Goal: Information Seeking & Learning: Learn about a topic

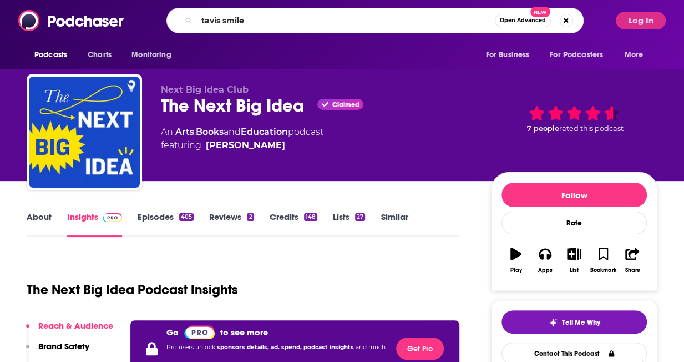
type input "[PERSON_NAME]"
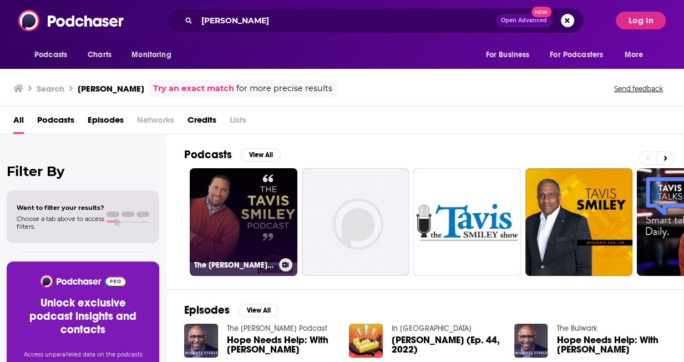
click at [272, 208] on link "The [PERSON_NAME] Podcast" at bounding box center [244, 222] width 108 height 108
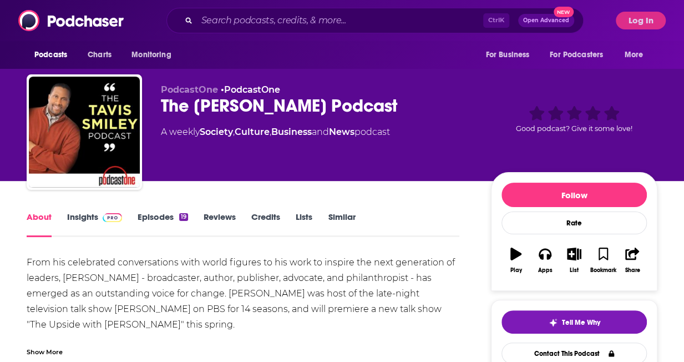
click at [85, 220] on link "Insights" at bounding box center [94, 224] width 55 height 26
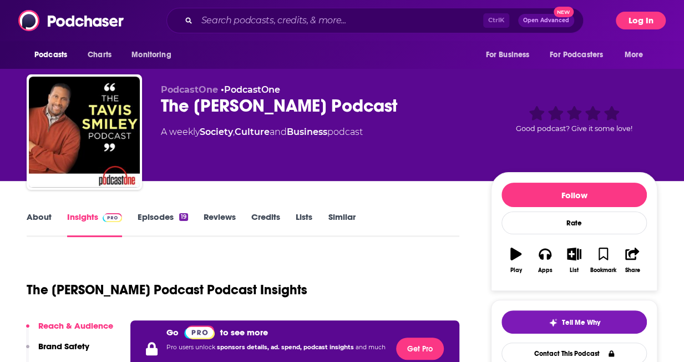
click at [633, 19] on button "Log In" at bounding box center [641, 21] width 50 height 18
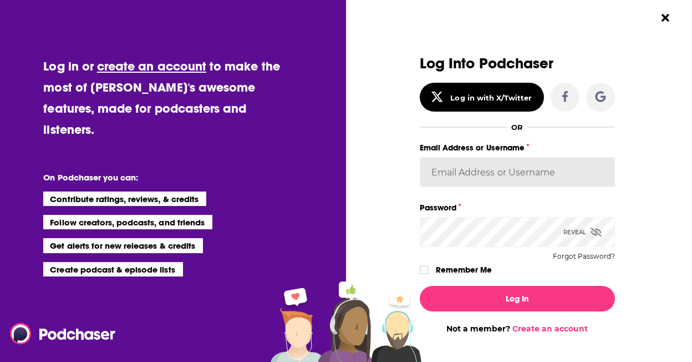
type input "[PERSON_NAME][EMAIL_ADDRESS][PERSON_NAME][DOMAIN_NAME]"
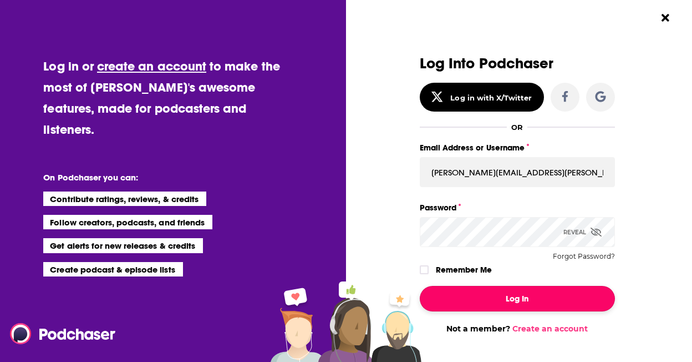
click at [533, 300] on button "Log In" at bounding box center [517, 299] width 195 height 26
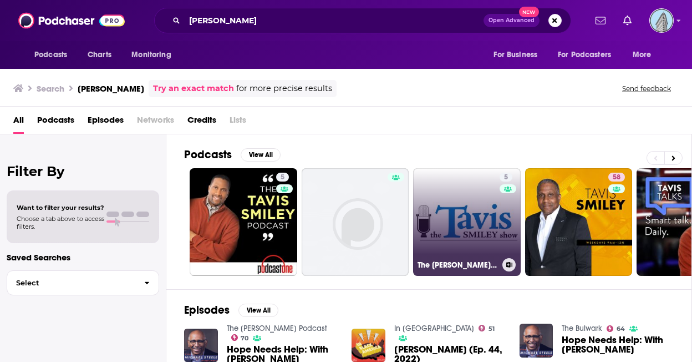
click at [487, 207] on link "5 The [PERSON_NAME] Show" at bounding box center [467, 222] width 108 height 108
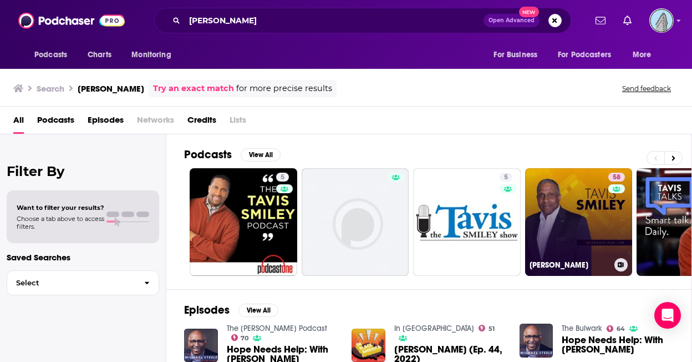
click at [575, 201] on link "58 [PERSON_NAME]" at bounding box center [579, 222] width 108 height 108
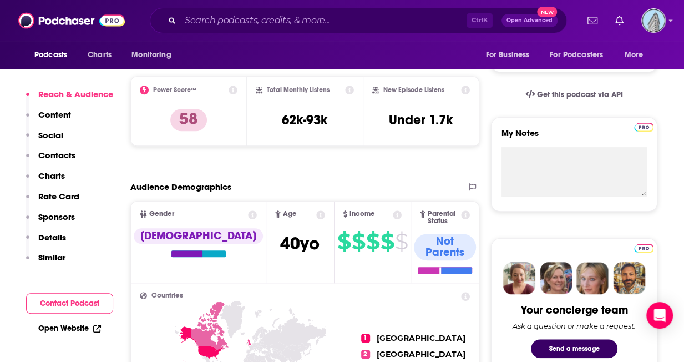
scroll to position [111, 0]
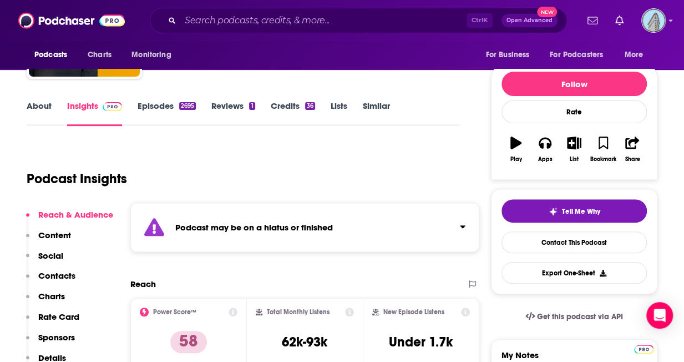
click at [163, 107] on link "Episodes 2695" at bounding box center [167, 113] width 58 height 26
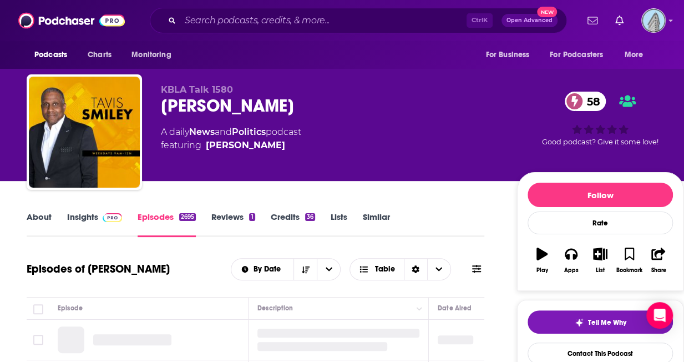
scroll to position [111, 0]
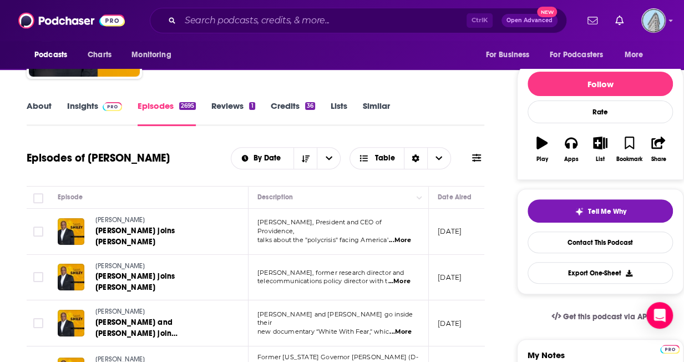
click at [87, 101] on link "Insights" at bounding box center [94, 113] width 55 height 26
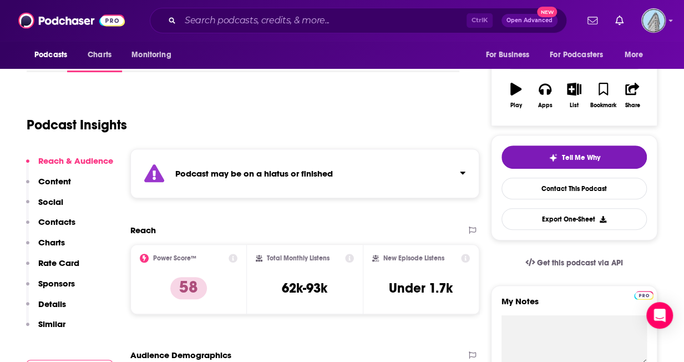
scroll to position [166, 0]
